Goal: Information Seeking & Learning: Learn about a topic

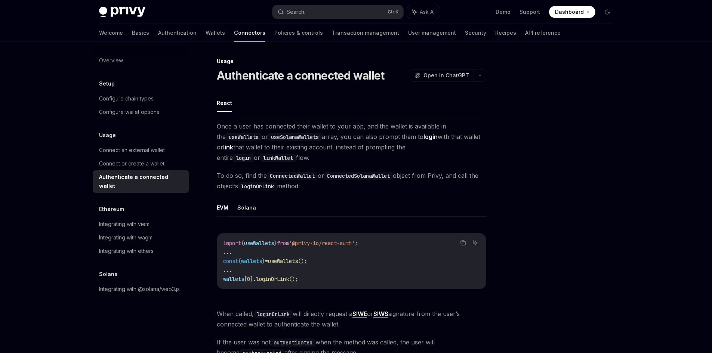
scroll to position [373, 0]
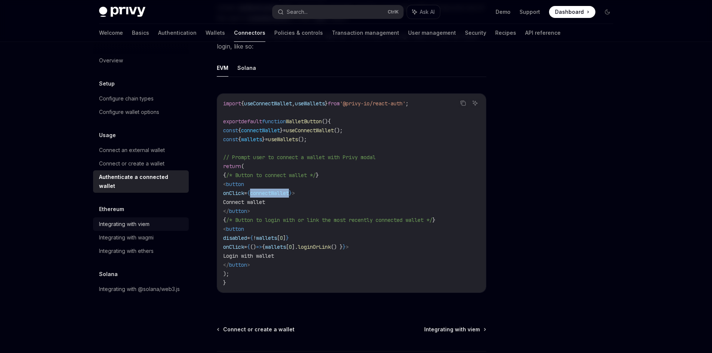
click at [142, 220] on div "Integrating with viem" at bounding box center [124, 224] width 50 height 9
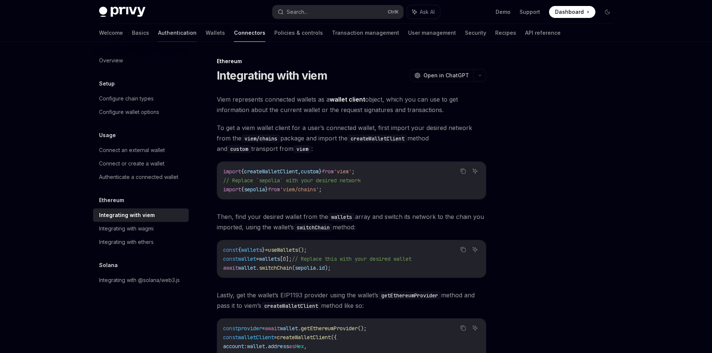
click at [158, 32] on link "Authentication" at bounding box center [177, 33] width 38 height 18
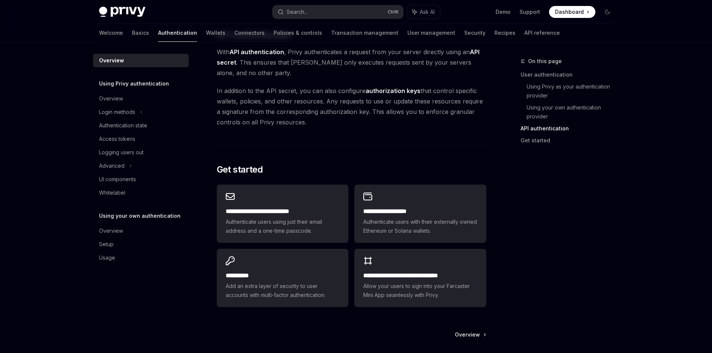
scroll to position [560, 0]
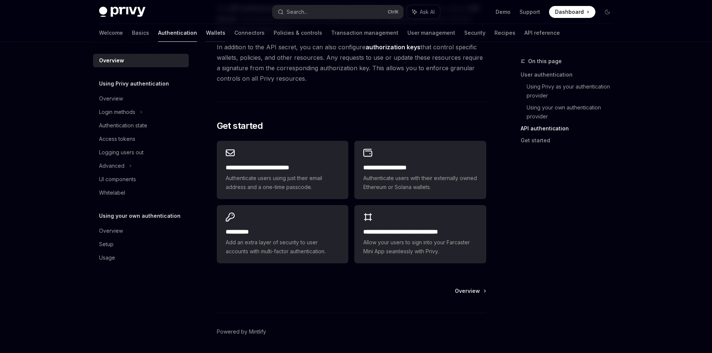
click at [206, 33] on link "Wallets" at bounding box center [215, 33] width 19 height 18
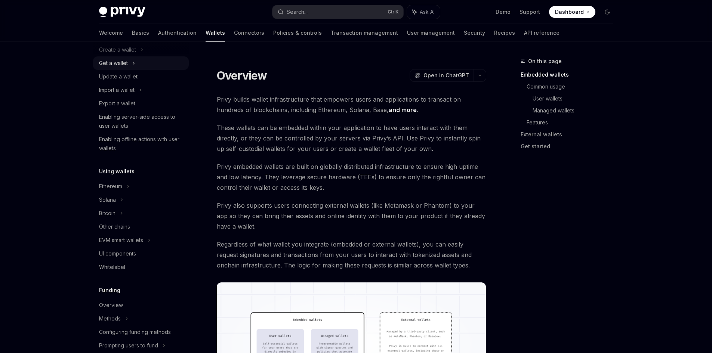
scroll to position [124, 0]
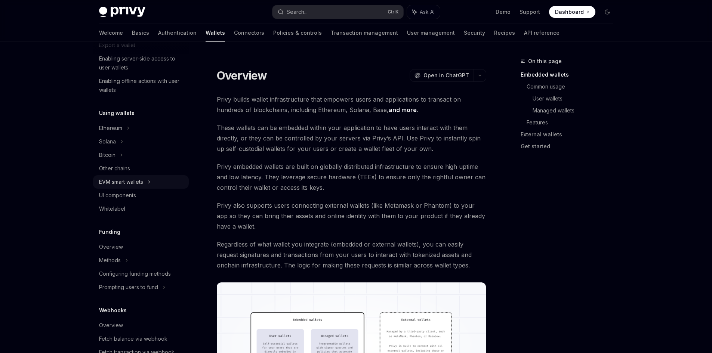
click at [139, 182] on div "EVM smart wallets" at bounding box center [121, 181] width 44 height 9
type textarea "*"
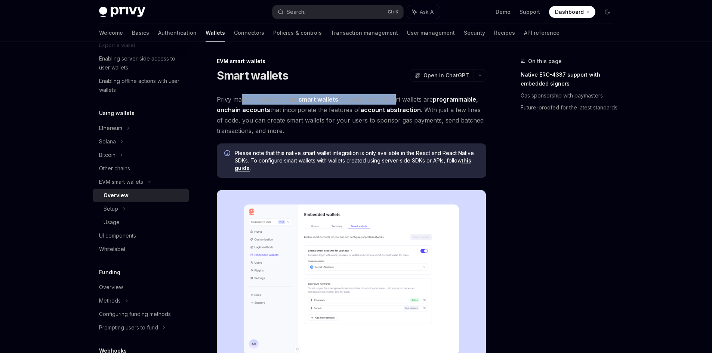
drag, startPoint x: 240, startPoint y: 100, endPoint x: 391, endPoint y: 100, distance: 150.9
click at [391, 100] on span "Privy makes it easy to create smart wallets for your users. Smart wallets are p…" at bounding box center [351, 115] width 269 height 42
drag, startPoint x: 402, startPoint y: 100, endPoint x: 434, endPoint y: 100, distance: 32.5
click at [434, 100] on span "Privy makes it easy to create smart wallets for your users. Smart wallets are p…" at bounding box center [351, 115] width 269 height 42
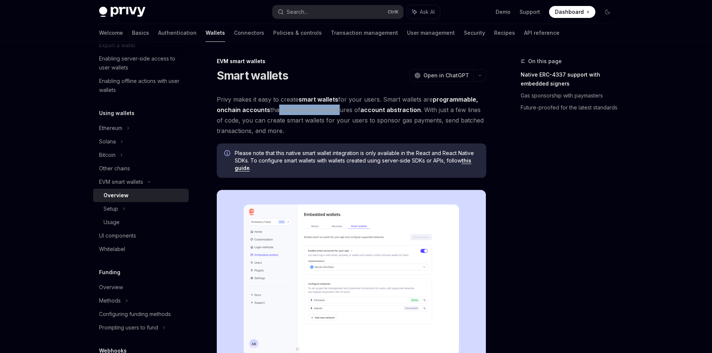
drag, startPoint x: 278, startPoint y: 110, endPoint x: 335, endPoint y: 110, distance: 57.5
click at [335, 110] on span "Privy makes it easy to create smart wallets for your users. Smart wallets are p…" at bounding box center [351, 115] width 269 height 42
click at [338, 238] on img at bounding box center [351, 280] width 269 height 180
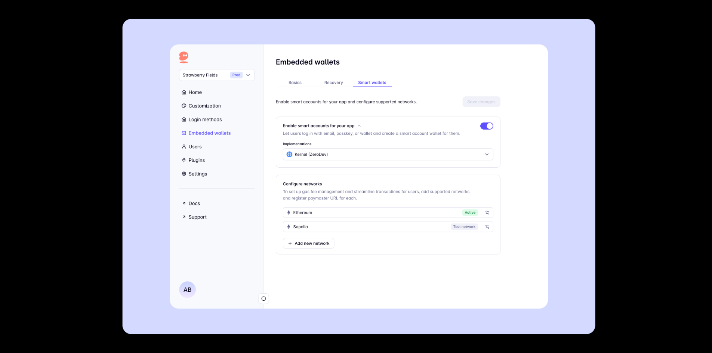
click at [695, 220] on div at bounding box center [356, 176] width 712 height 353
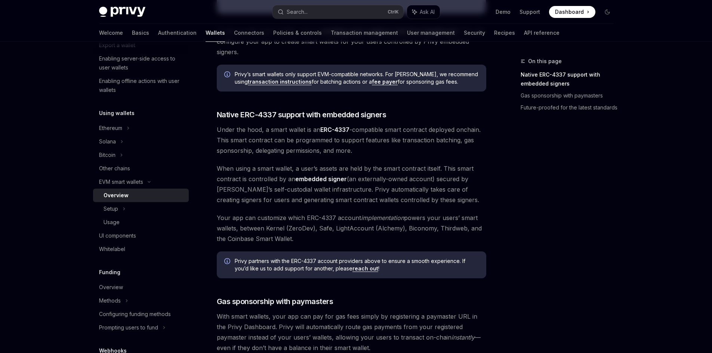
scroll to position [373, 0]
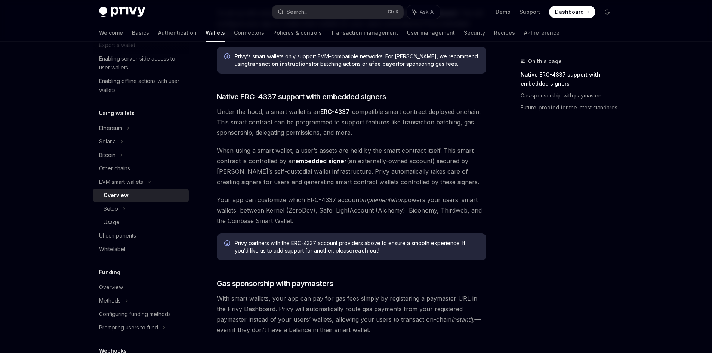
drag, startPoint x: 379, startPoint y: 112, endPoint x: 468, endPoint y: 112, distance: 88.5
click at [468, 112] on span "Under the hood, a smart wallet is an ERC-4337 -compatible smart contract deploy…" at bounding box center [351, 121] width 269 height 31
drag, startPoint x: 335, startPoint y: 123, endPoint x: 443, endPoint y: 123, distance: 107.6
click at [441, 123] on span "Under the hood, a smart wallet is an ERC-4337 -compatible smart contract deploy…" at bounding box center [351, 121] width 269 height 31
drag, startPoint x: 219, startPoint y: 133, endPoint x: 256, endPoint y: 133, distance: 36.6
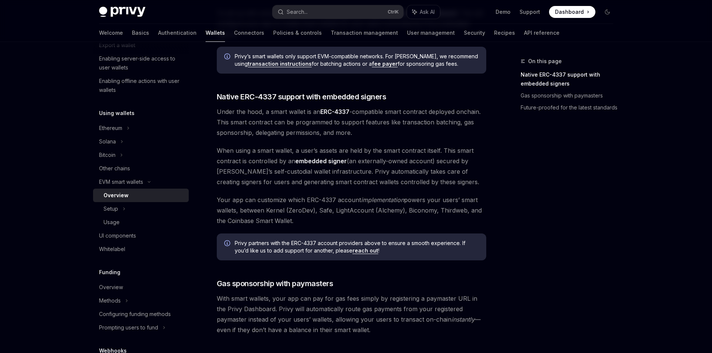
click at [256, 133] on span "Under the hood, a smart wallet is an ERC-4337 -compatible smart contract deploy…" at bounding box center [351, 121] width 269 height 31
drag, startPoint x: 275, startPoint y: 133, endPoint x: 332, endPoint y: 133, distance: 56.4
click at [332, 133] on span "Under the hood, a smart wallet is an ERC-4337 -compatible smart contract deploy…" at bounding box center [351, 121] width 269 height 31
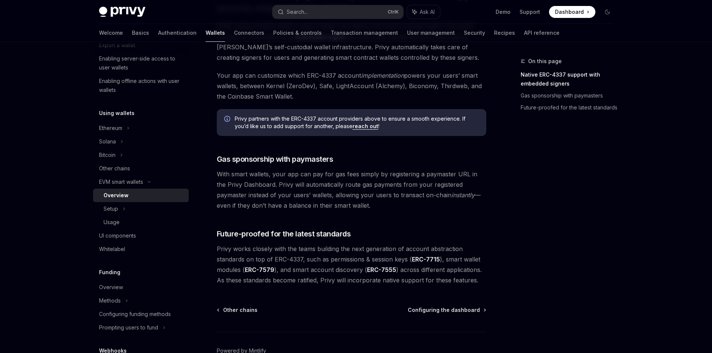
scroll to position [541, 0]
